Goal: Task Accomplishment & Management: Manage account settings

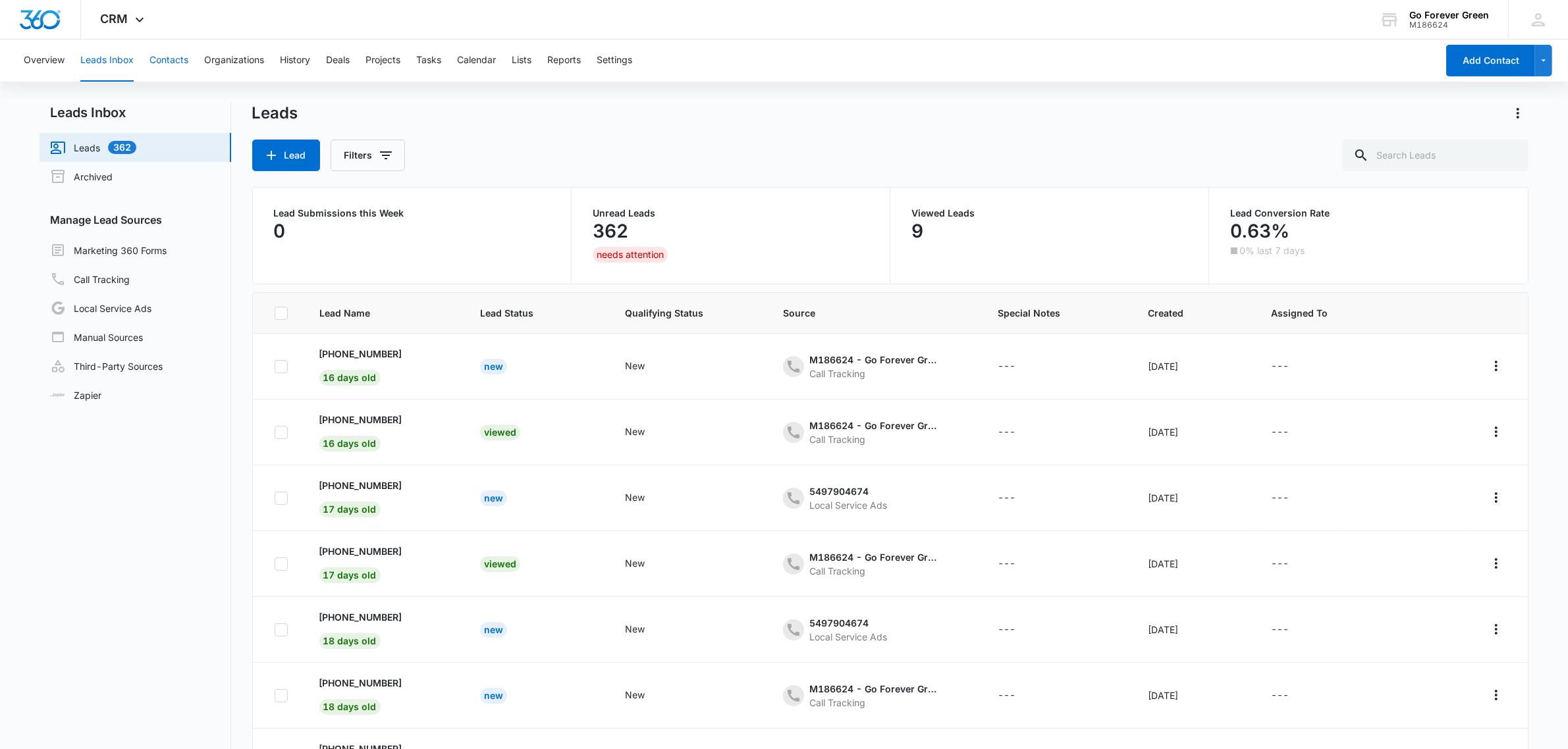
click at [170, 56] on button "Contacts" at bounding box center [169, 61] width 39 height 42
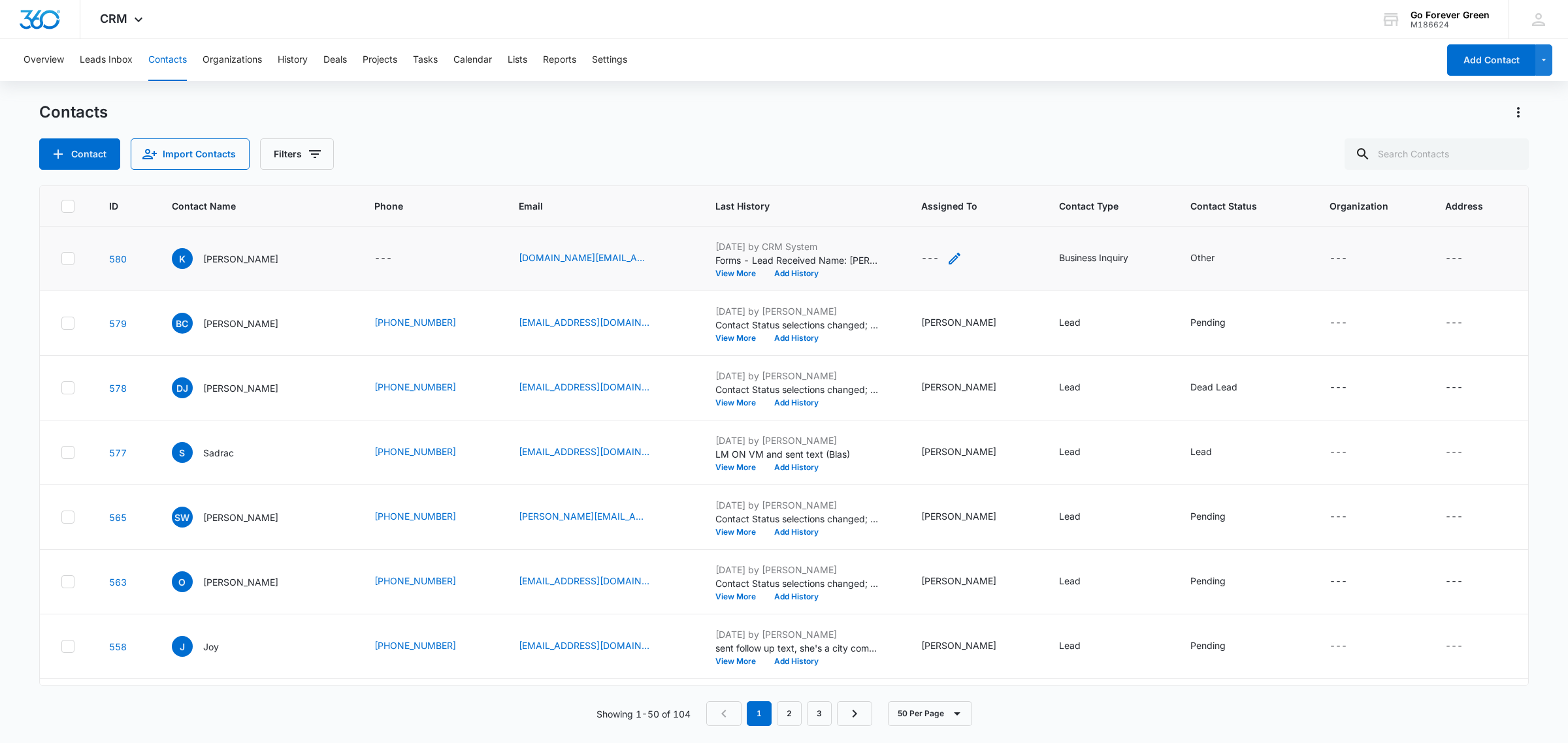
click at [952, 259] on icon "Assigned To - - Select to Edit Field" at bounding box center [954, 258] width 15 height 15
click at [927, 178] on div at bounding box center [930, 174] width 53 height 16
click at [933, 386] on p "[PERSON_NAME]" at bounding box center [944, 392] width 75 height 14
click at [978, 141] on label "Assigned To" at bounding box center [970, 145] width 149 height 14
click at [1004, 216] on button "Save" at bounding box center [1020, 216] width 39 height 25
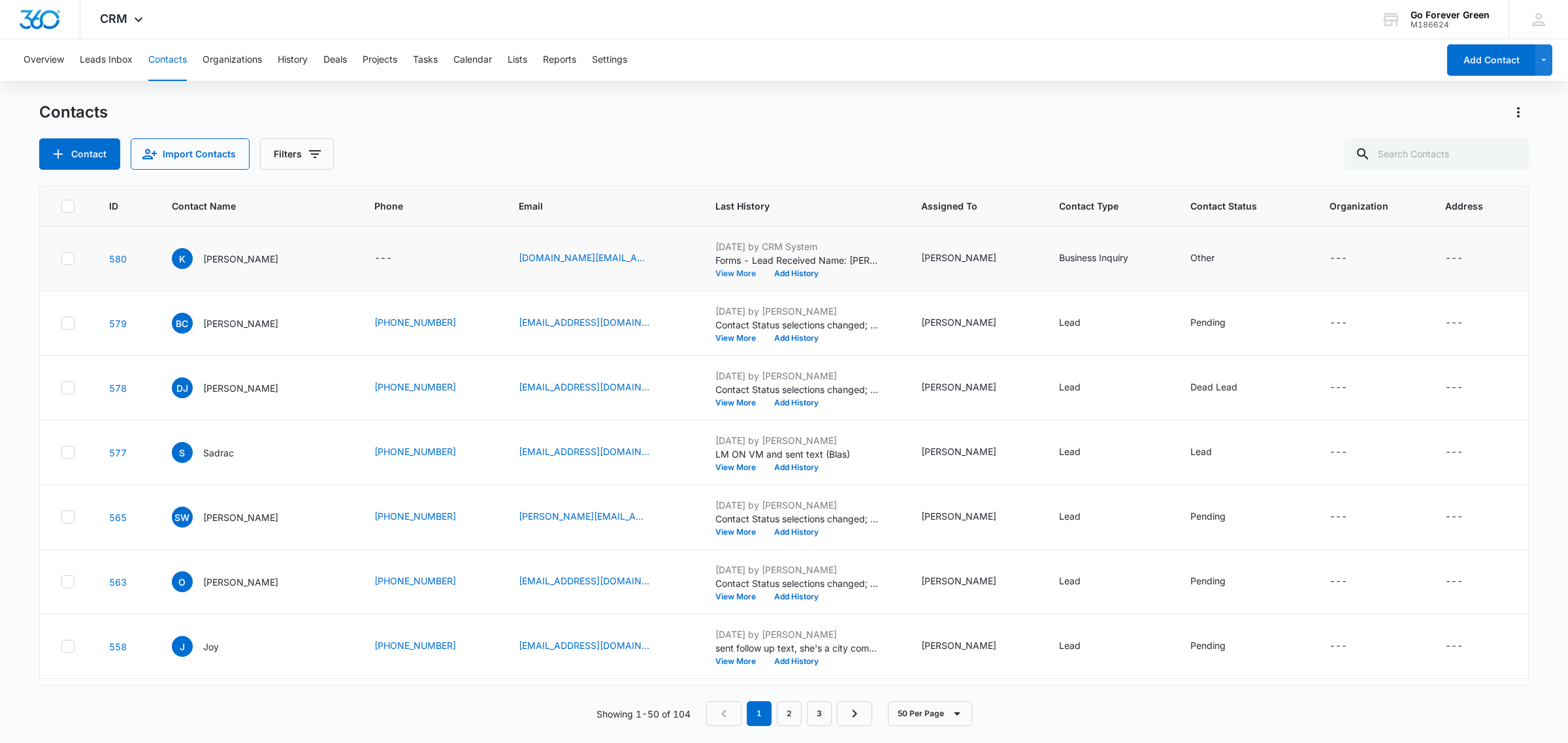
click at [740, 270] on button "View More" at bounding box center [740, 274] width 49 height 8
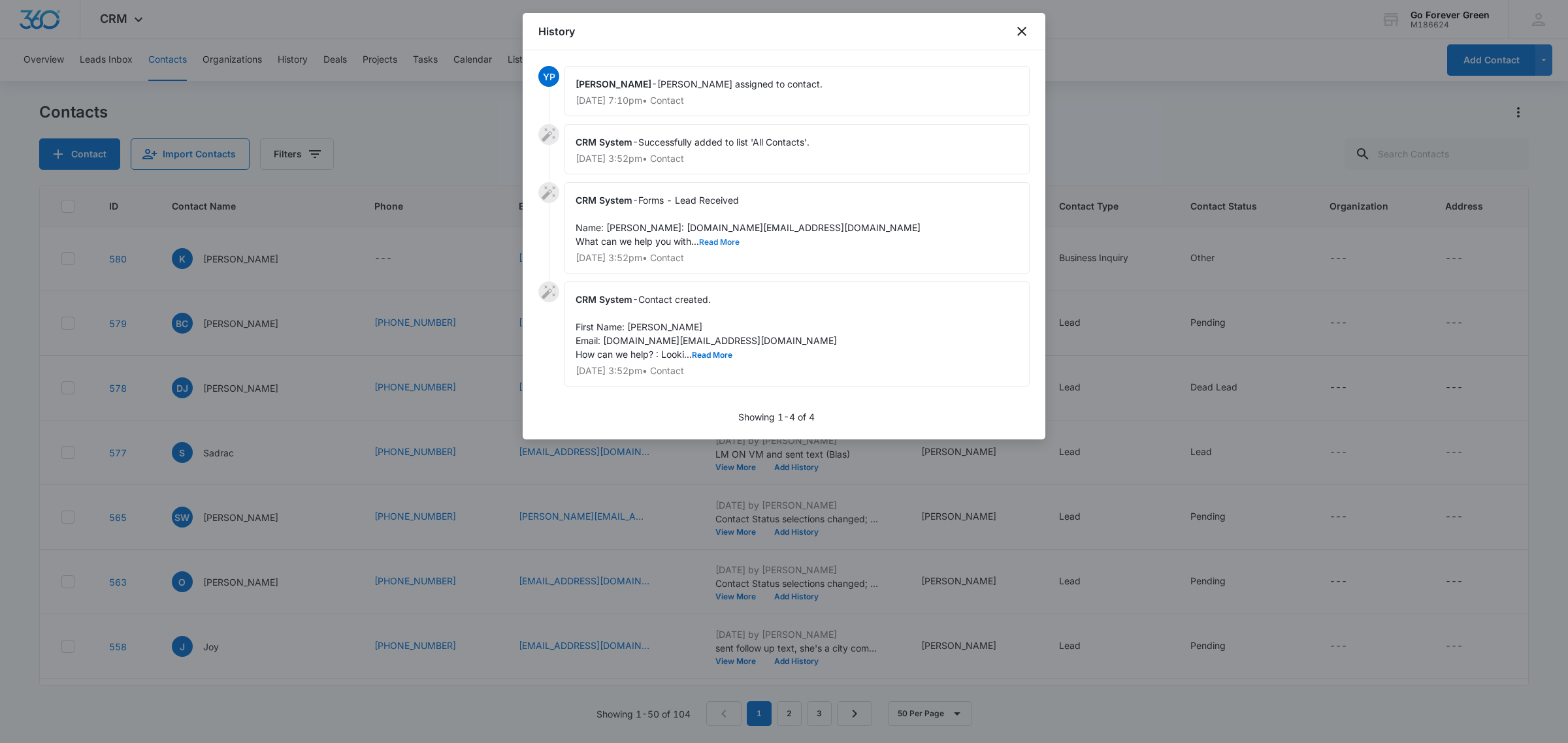
click at [717, 246] on button "Read More" at bounding box center [719, 242] width 40 height 8
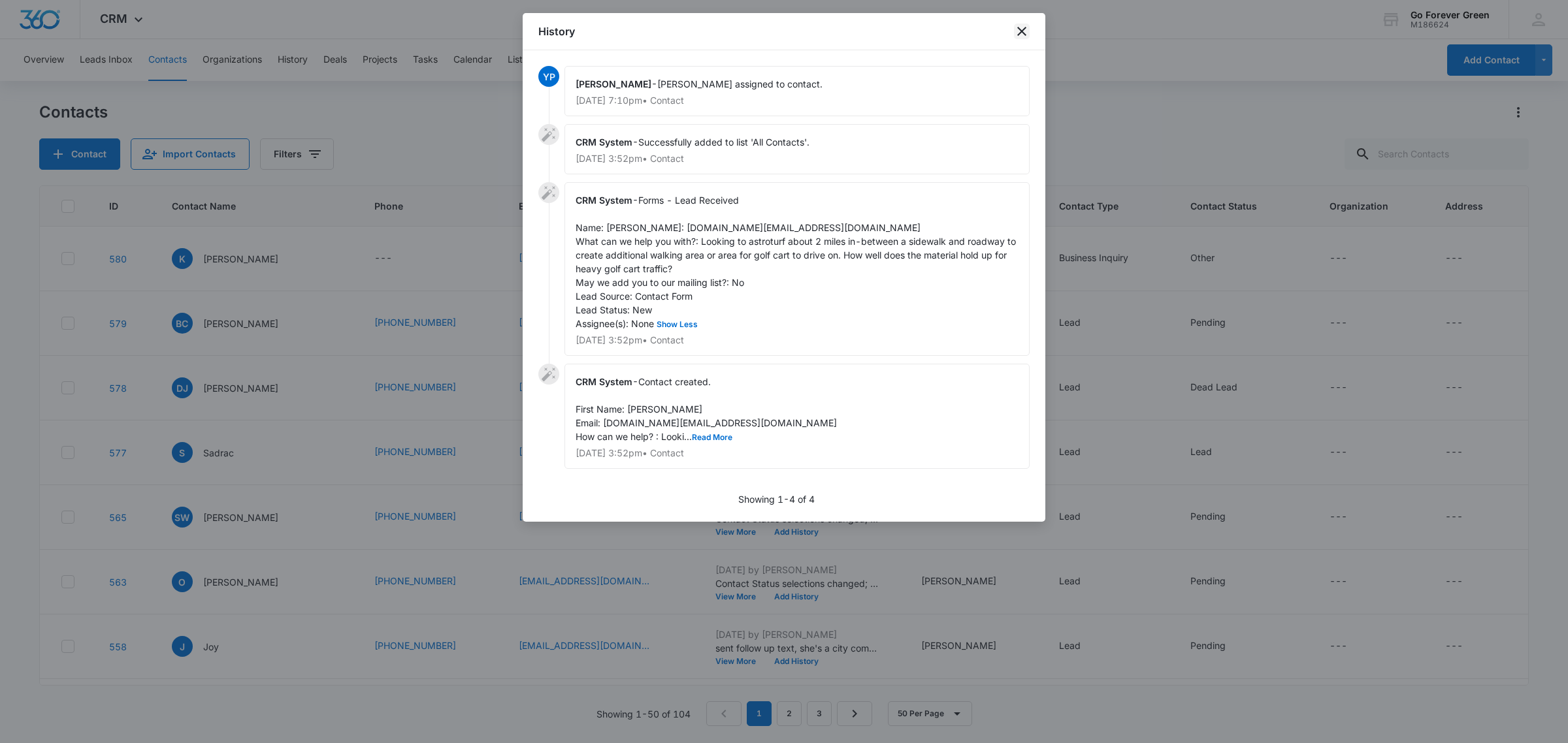
click at [1021, 29] on icon "close" at bounding box center [1021, 31] width 15 height 15
